Goal: Complete application form

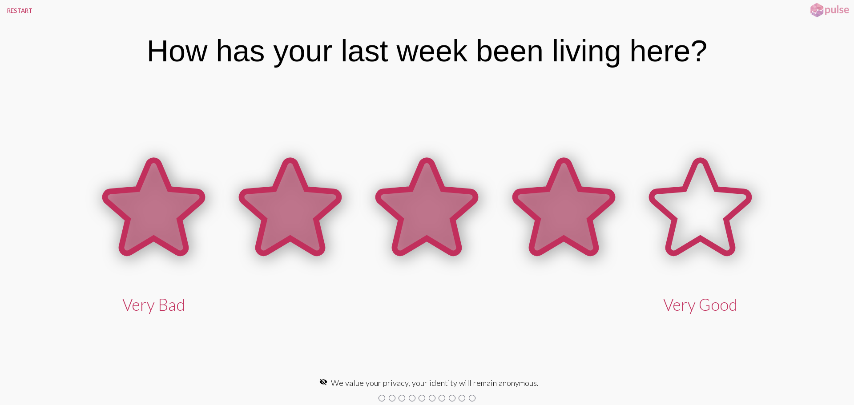
click at [561, 225] on icon at bounding box center [563, 207] width 97 height 93
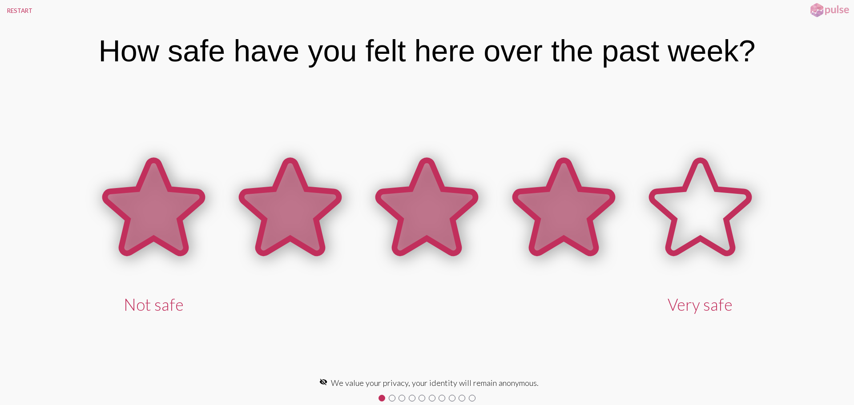
click at [561, 225] on icon at bounding box center [563, 207] width 97 height 93
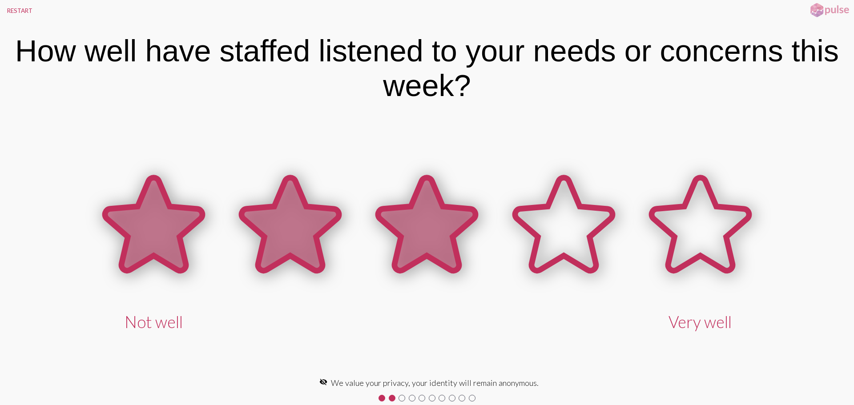
click at [430, 239] on icon at bounding box center [426, 224] width 97 height 93
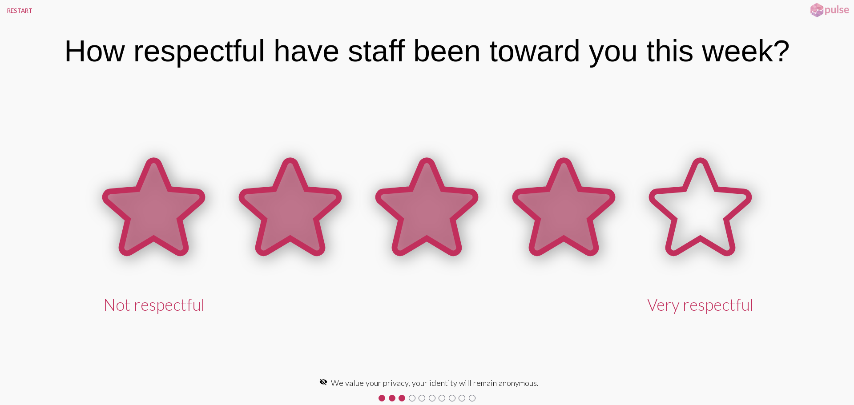
click at [536, 223] on icon at bounding box center [563, 207] width 97 height 93
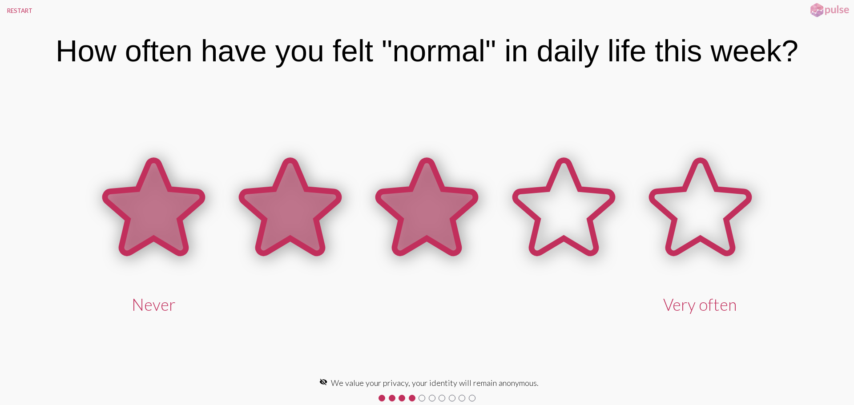
click at [432, 231] on icon at bounding box center [426, 207] width 97 height 93
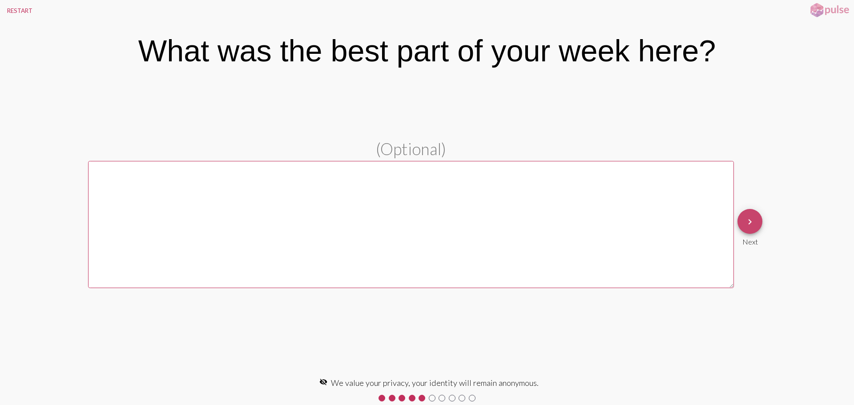
click at [754, 229] on span "keyboard_arrow_right" at bounding box center [750, 221] width 11 height 25
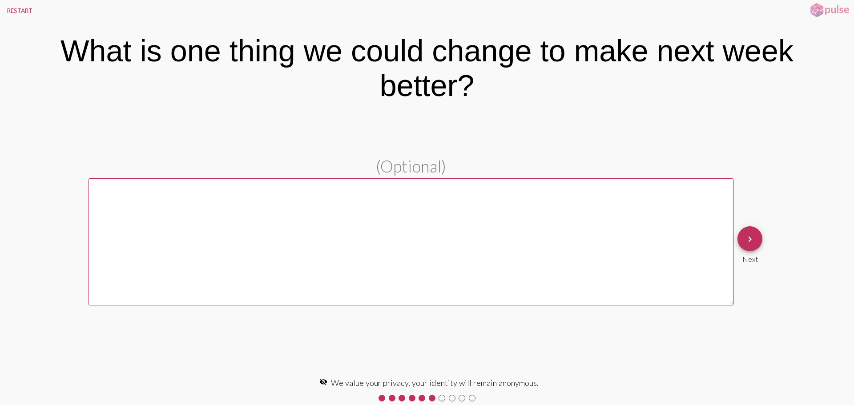
click at [753, 239] on mat-icon "keyboard_arrow_right" at bounding box center [750, 239] width 11 height 11
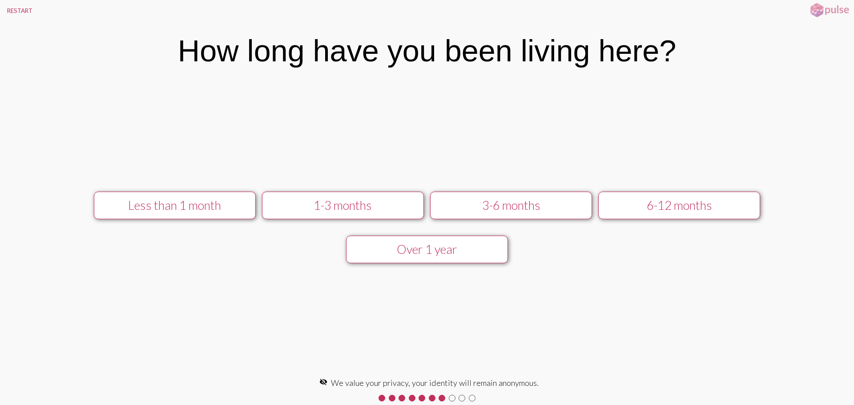
click at [753, 239] on div "Less than 1 month 1-3 months 3-6 months 6-12 months Over 1 year" at bounding box center [427, 228] width 758 height 88
click at [513, 209] on div "3-6 months" at bounding box center [511, 205] width 145 height 15
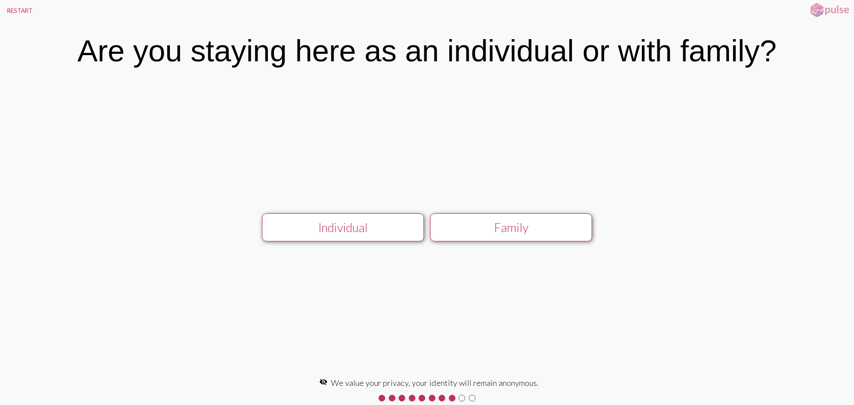
click at [364, 227] on div "Individual" at bounding box center [343, 227] width 145 height 15
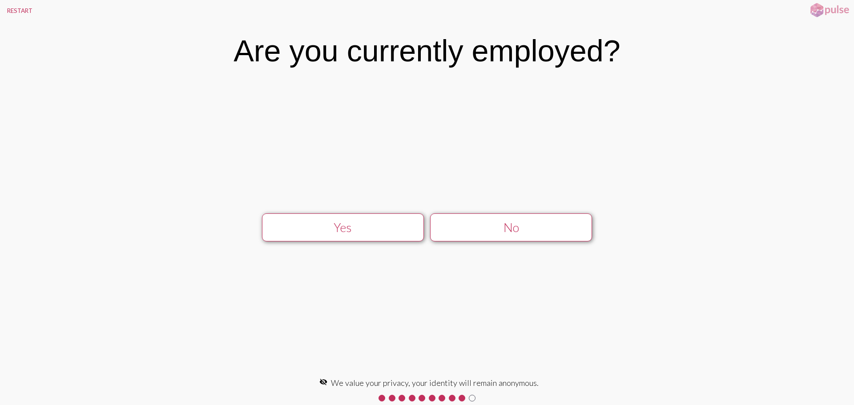
click at [498, 225] on div "No" at bounding box center [511, 227] width 145 height 15
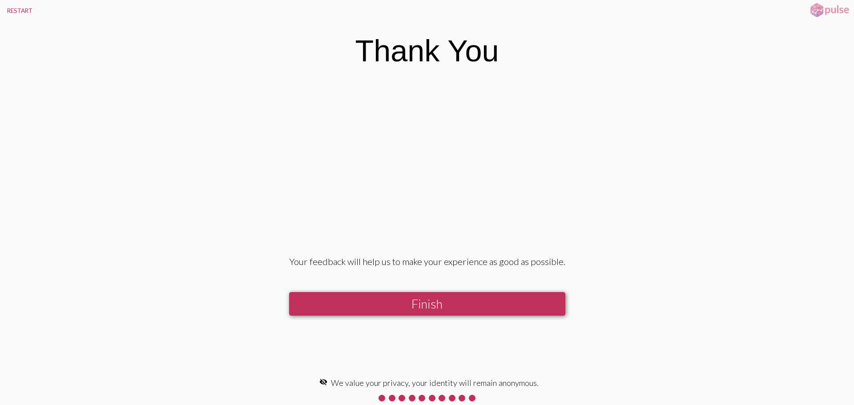
click at [459, 298] on button "Finish" at bounding box center [427, 304] width 276 height 24
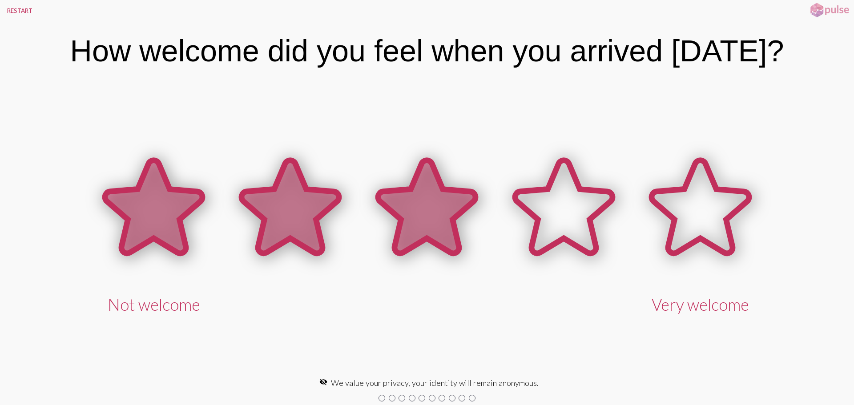
click at [405, 202] on icon at bounding box center [426, 207] width 97 height 93
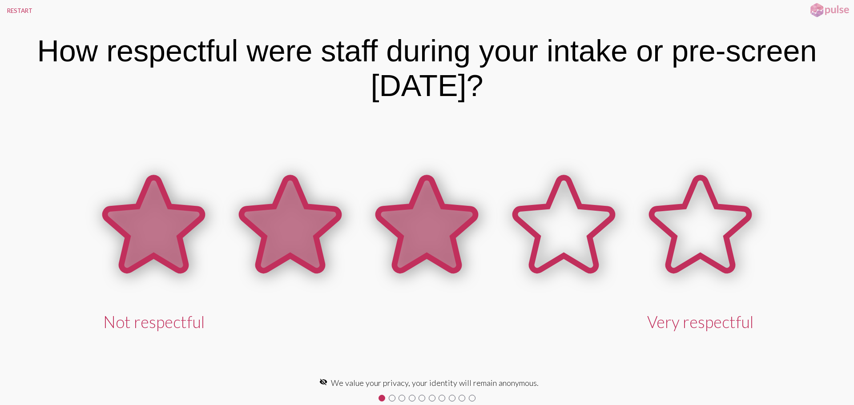
click at [430, 219] on icon at bounding box center [426, 224] width 97 height 93
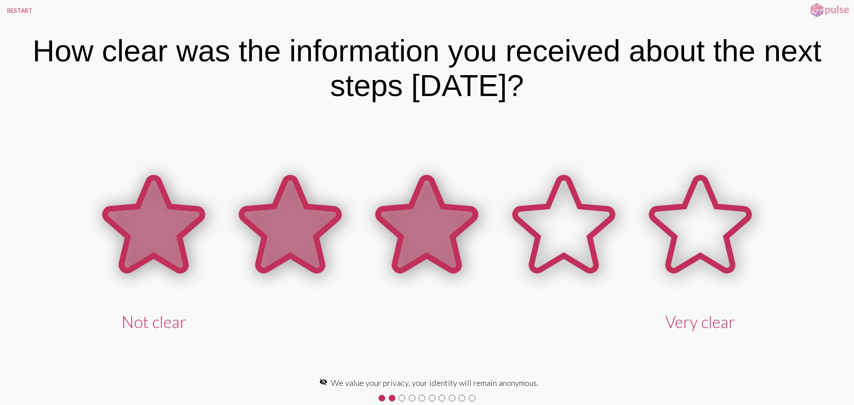
click at [430, 221] on icon at bounding box center [426, 224] width 97 height 93
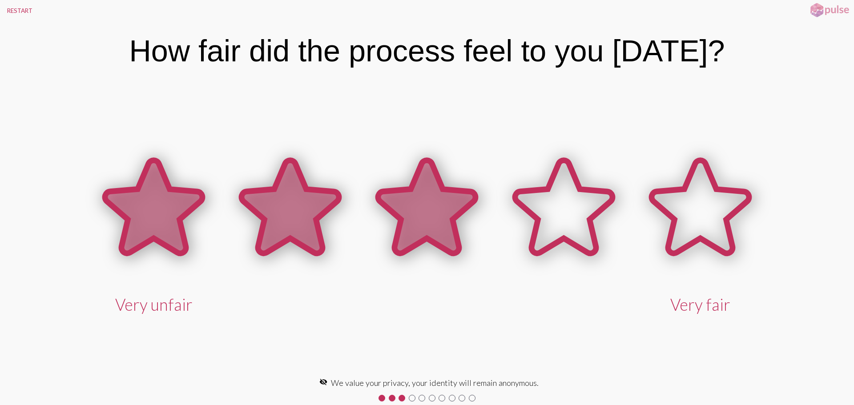
click at [430, 221] on icon at bounding box center [426, 207] width 97 height 93
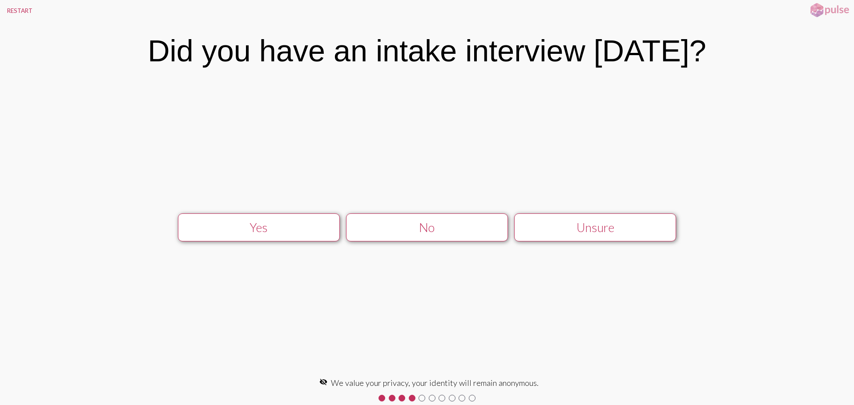
click at [460, 229] on div "No" at bounding box center [427, 227] width 145 height 15
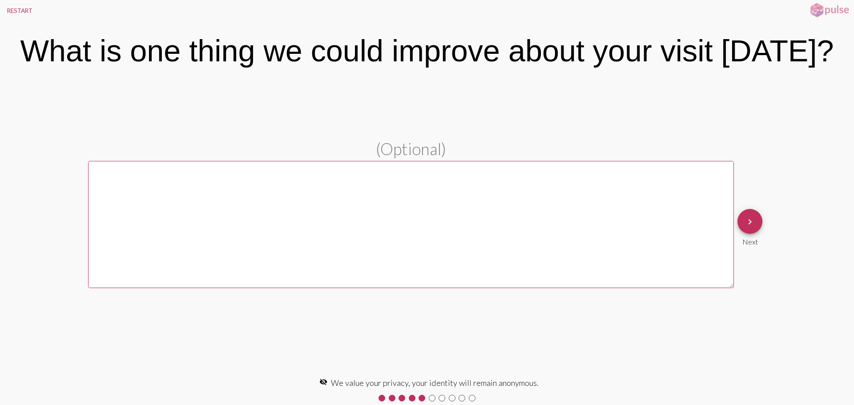
click at [753, 224] on mat-icon "keyboard_arrow_right" at bounding box center [750, 222] width 11 height 11
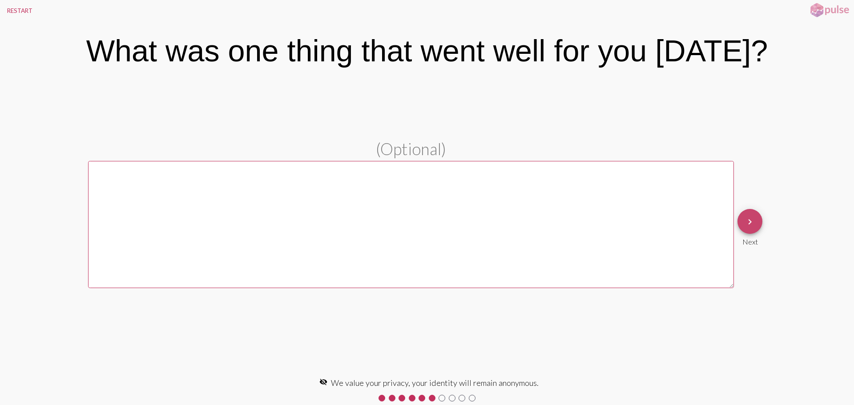
click at [753, 224] on mat-icon "keyboard_arrow_right" at bounding box center [750, 222] width 11 height 11
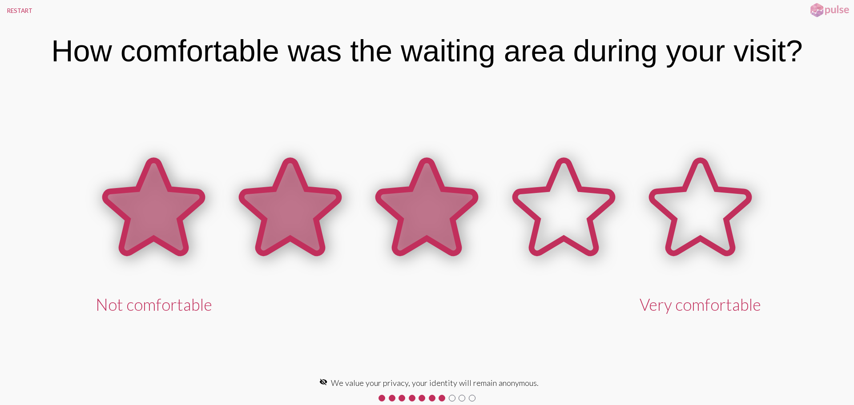
click at [445, 202] on icon at bounding box center [426, 207] width 97 height 93
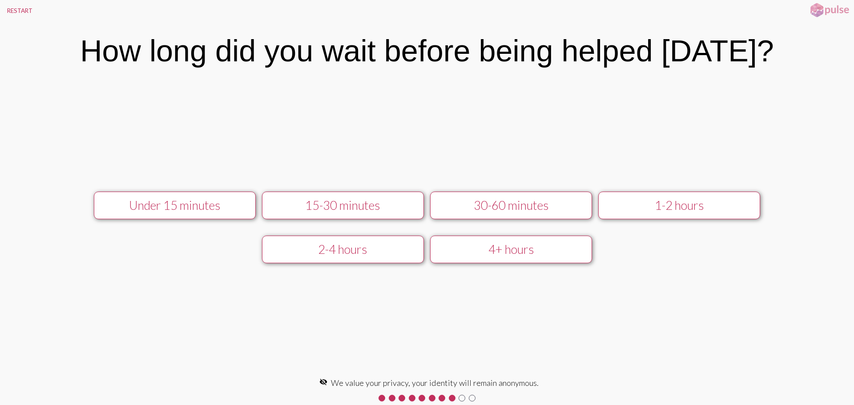
click at [548, 208] on div "30-60 minutes" at bounding box center [511, 205] width 145 height 15
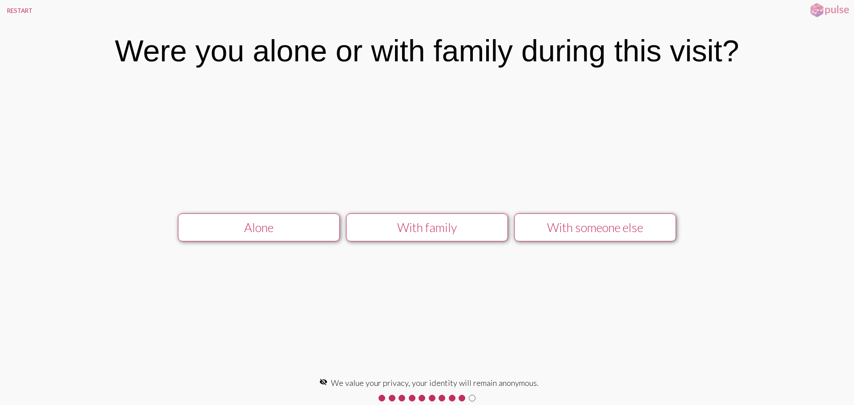
click at [454, 225] on div "With family" at bounding box center [427, 227] width 145 height 15
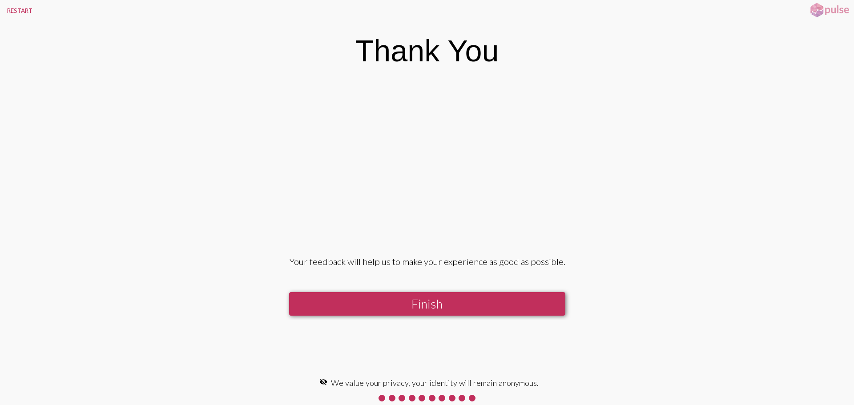
click at [478, 304] on button "Finish" at bounding box center [427, 304] width 276 height 24
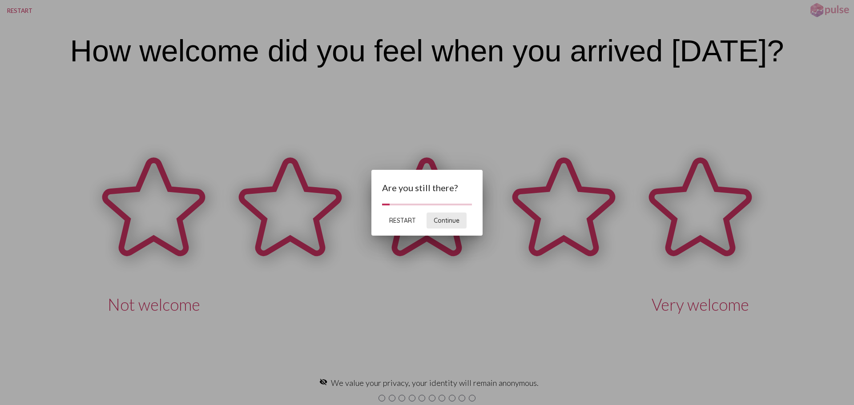
click at [445, 219] on span "Continue" at bounding box center [447, 221] width 26 height 8
